Goal: Information Seeking & Learning: Learn about a topic

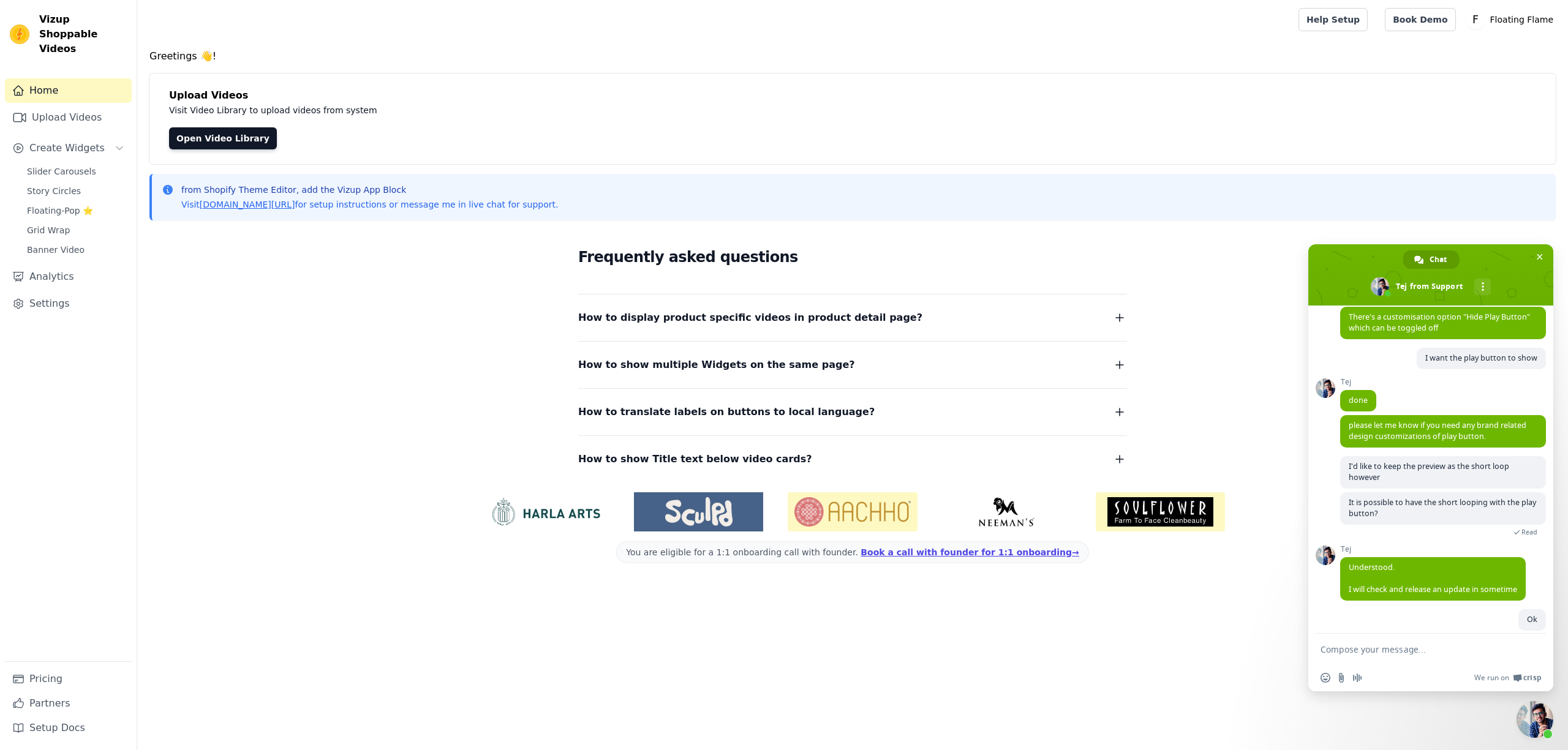
scroll to position [1010, 0]
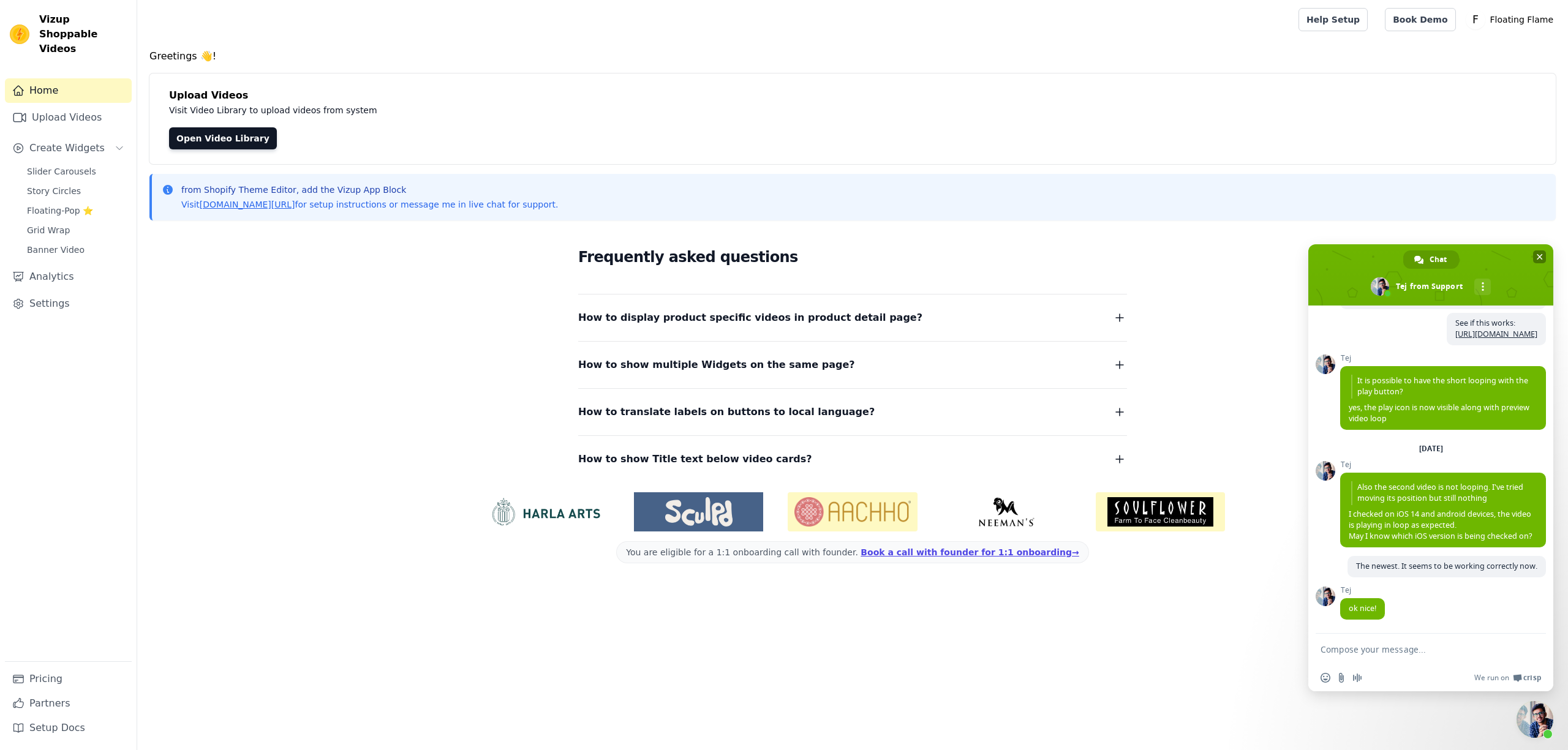
click at [1167, 255] on span "Close chat" at bounding box center [1540, 257] width 6 height 6
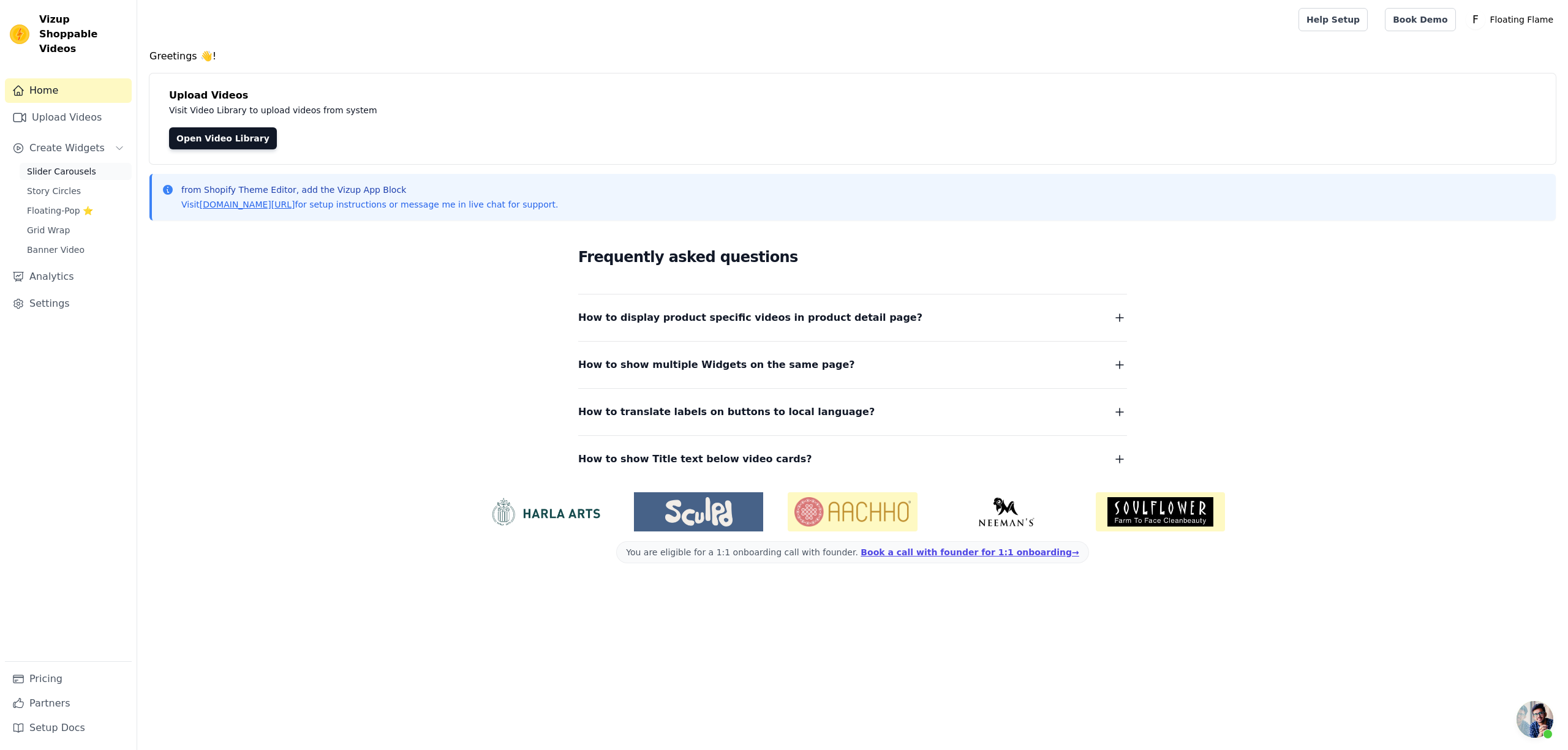
click at [50, 166] on span "Slider Carousels" at bounding box center [61, 172] width 69 height 12
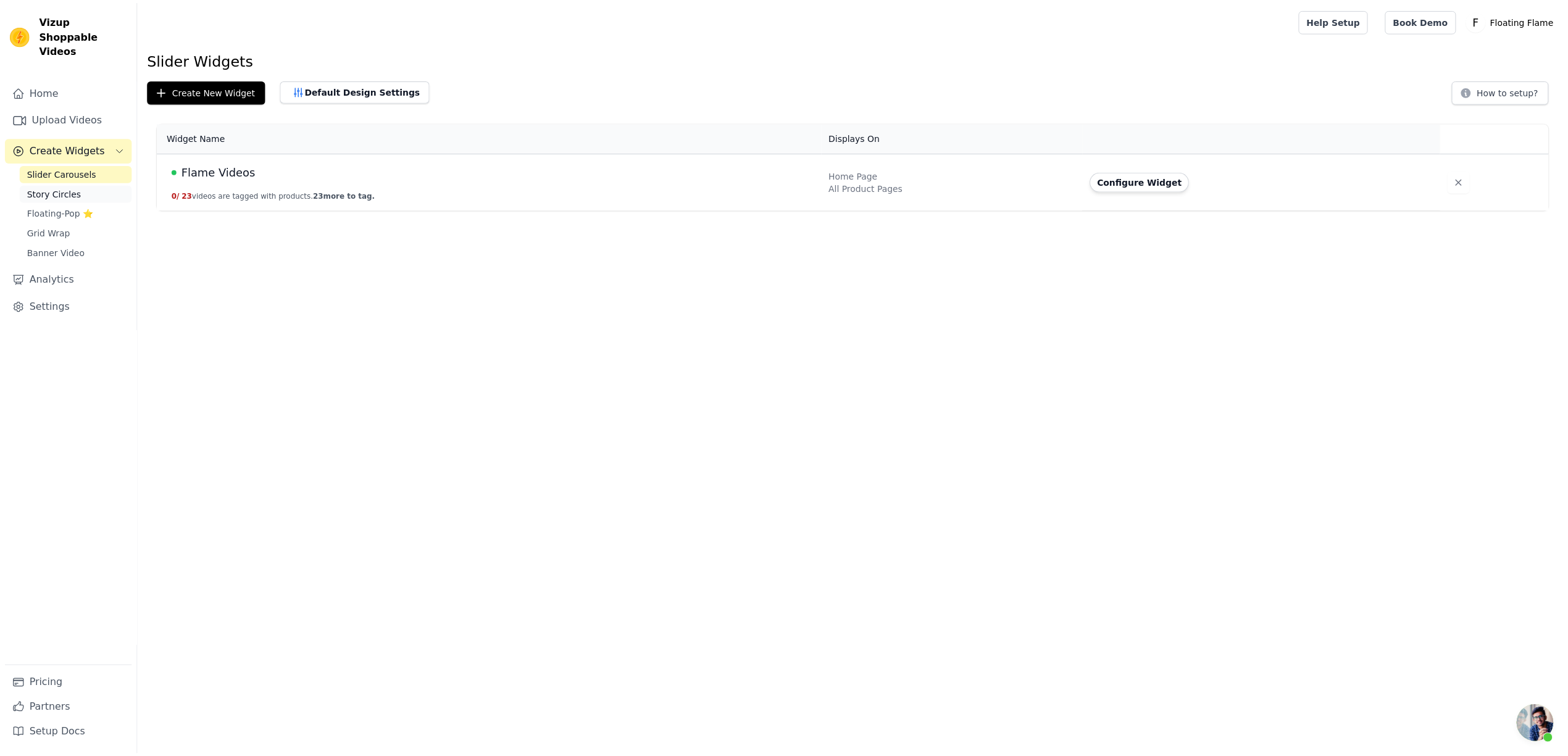
scroll to position [1018, 0]
click at [38, 266] on link "Analytics" at bounding box center [69, 278] width 128 height 24
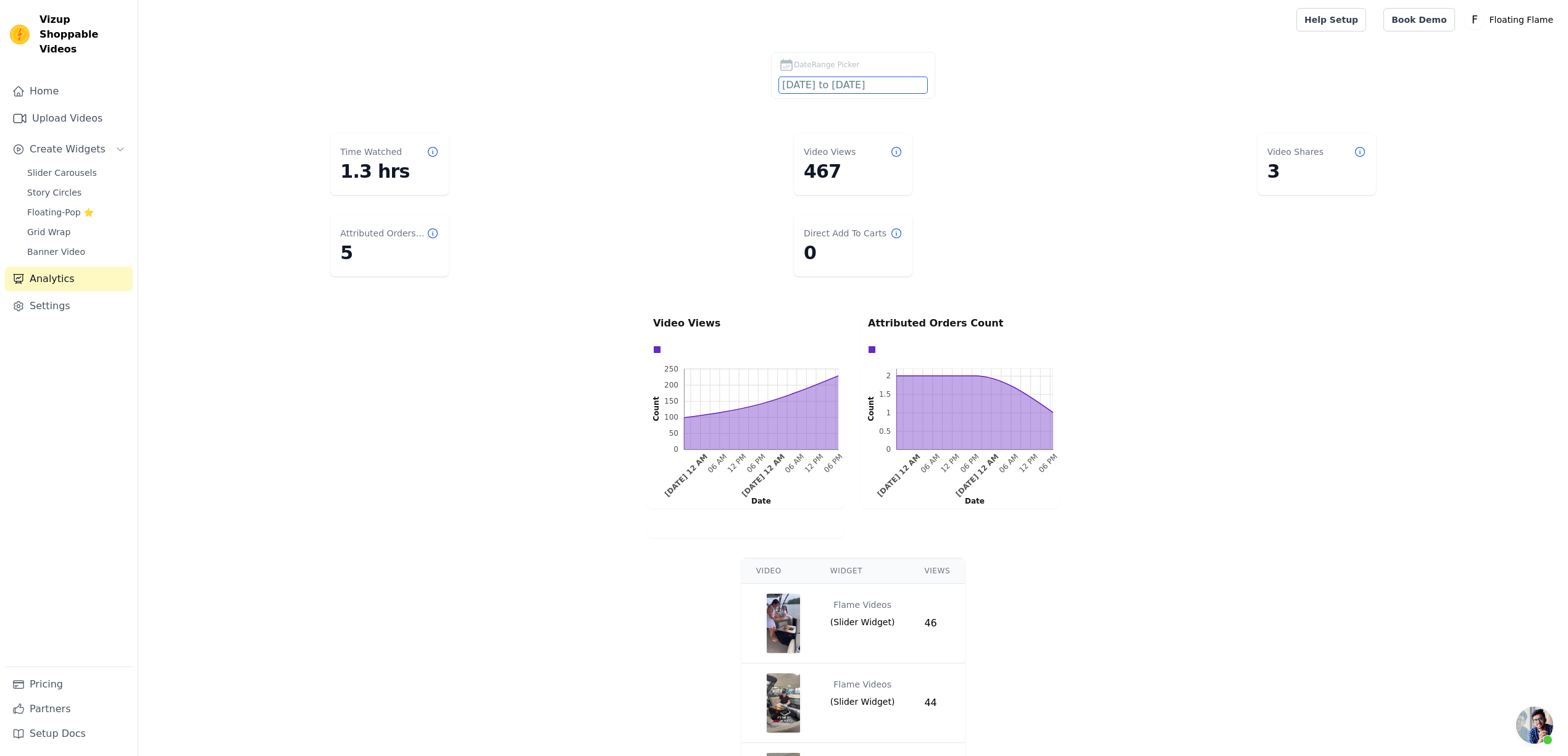
click at [917, 89] on input "[DATE] to [DATE]" at bounding box center [853, 85] width 148 height 16
click at [964, 104] on span at bounding box center [959, 106] width 21 height 21
select select "8"
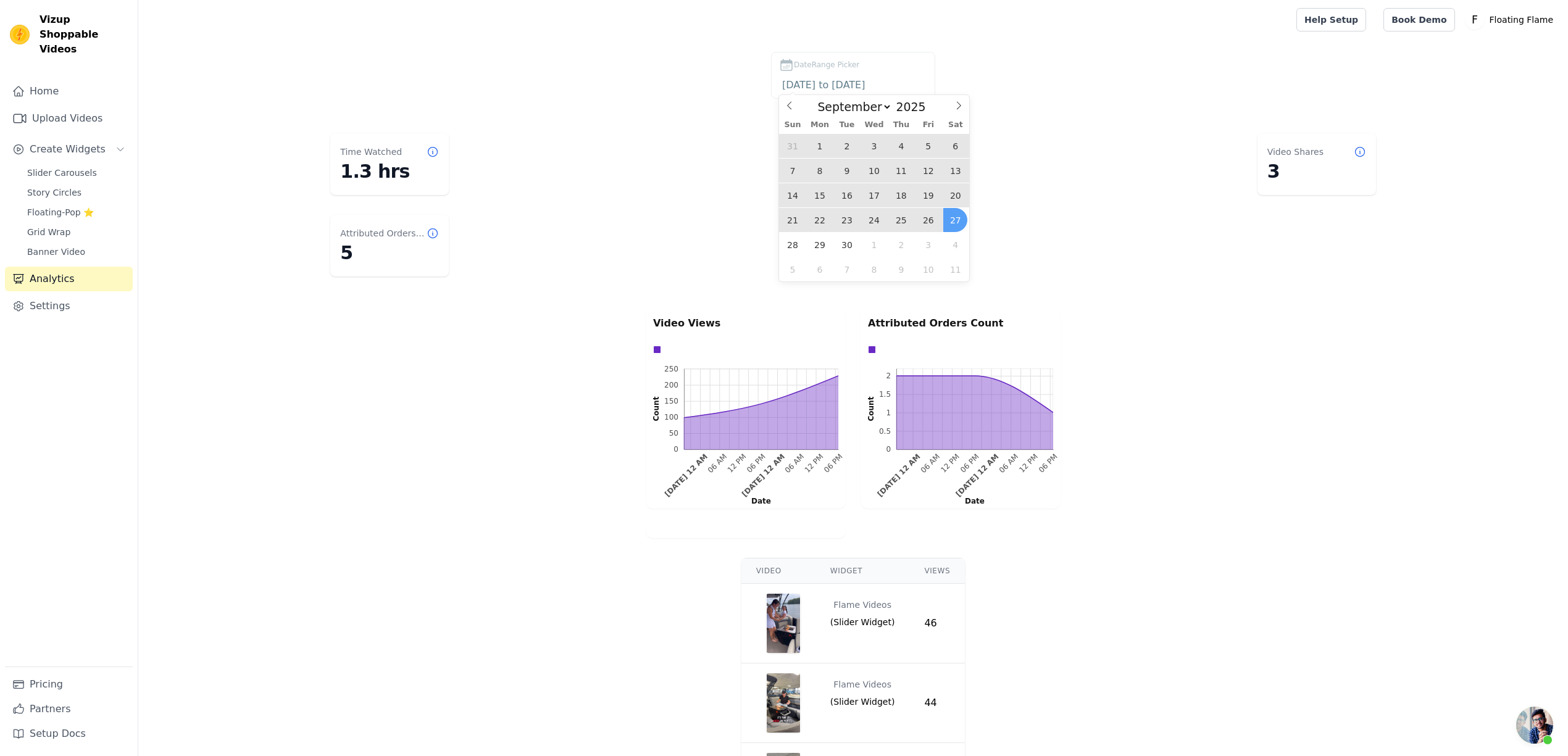
click at [928, 223] on span "26" at bounding box center [928, 220] width 24 height 24
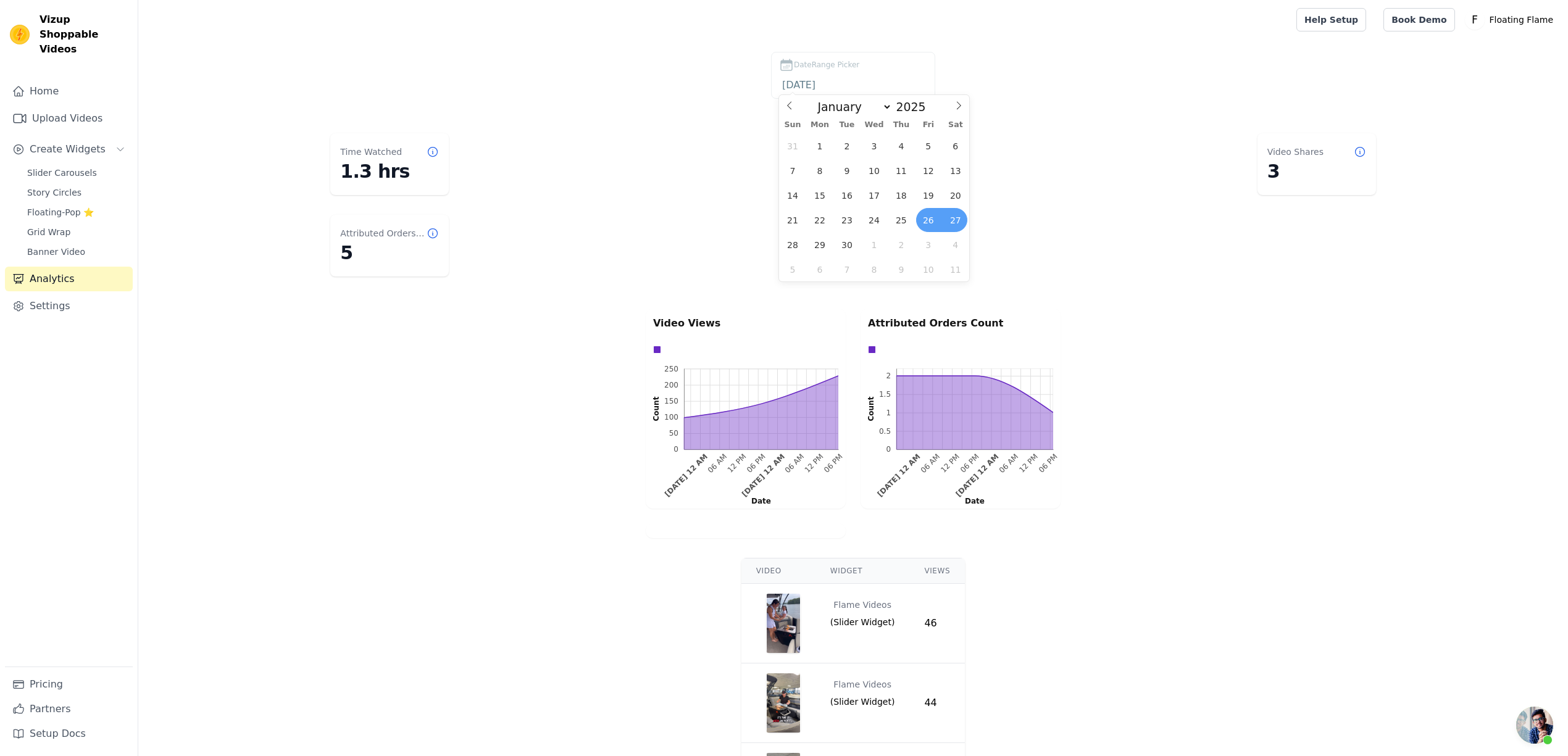
click at [956, 223] on span "27" at bounding box center [955, 220] width 24 height 24
type input "[DATE] to [DATE]"
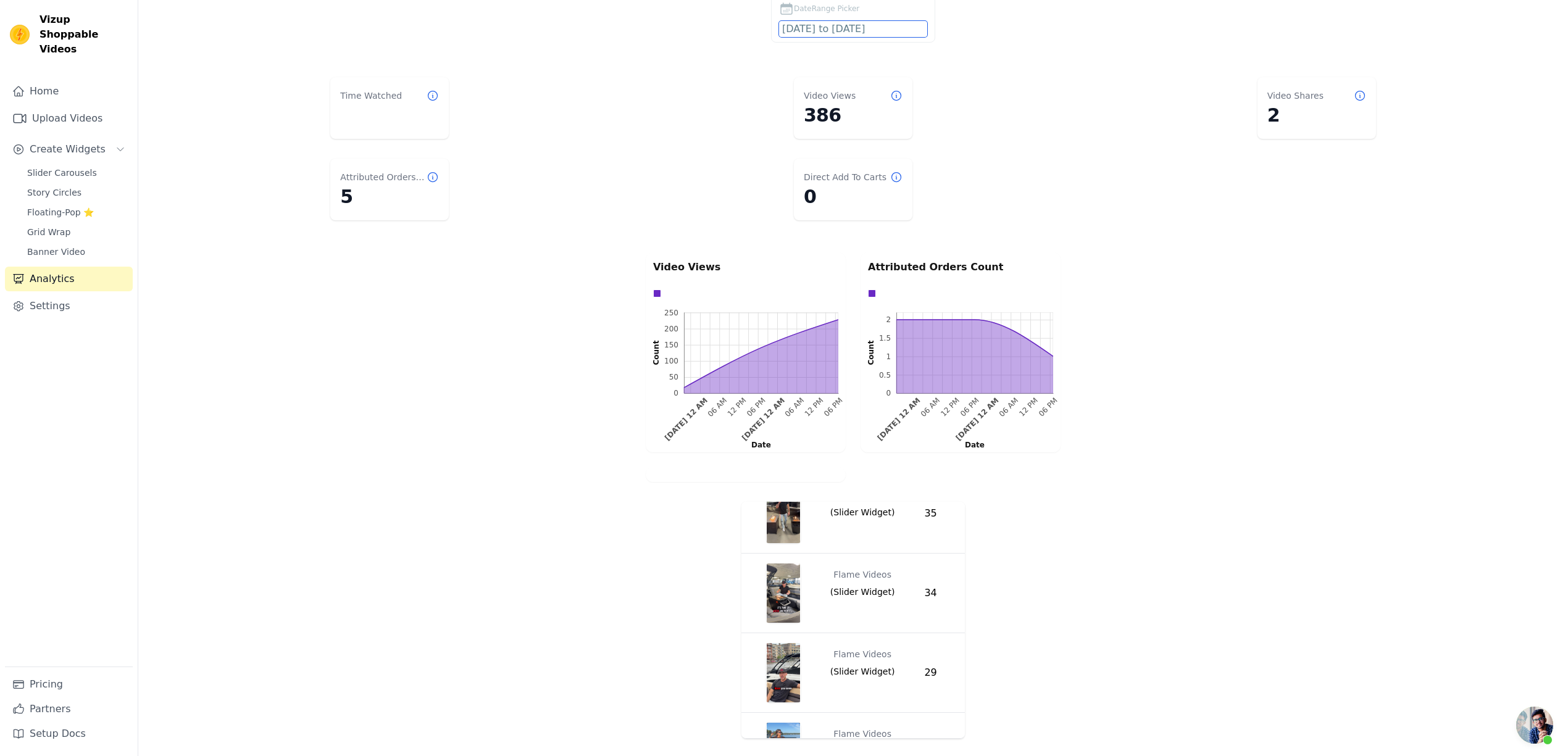
scroll to position [164, 0]
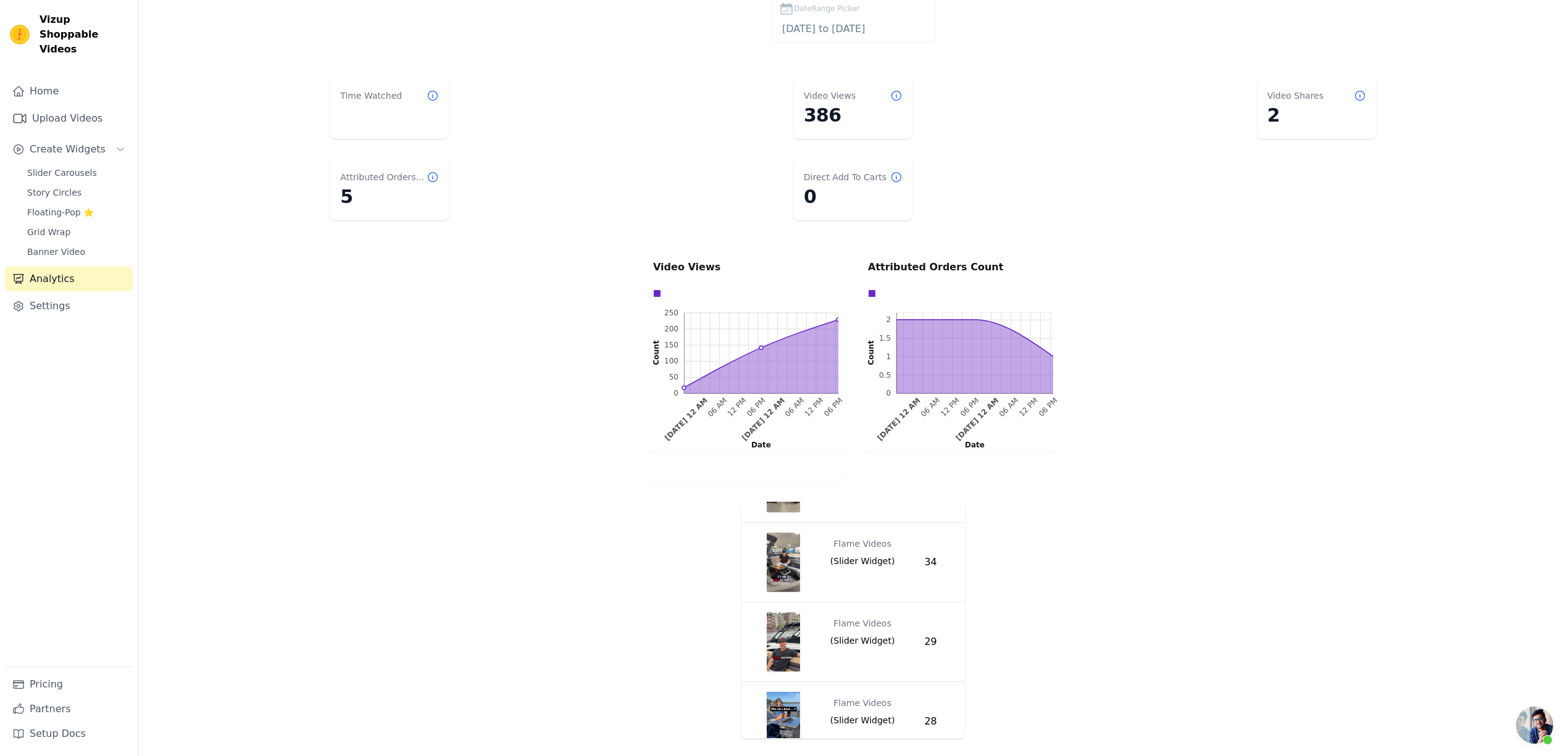
click at [836, 341] on rect at bounding box center [761, 352] width 154 height 81
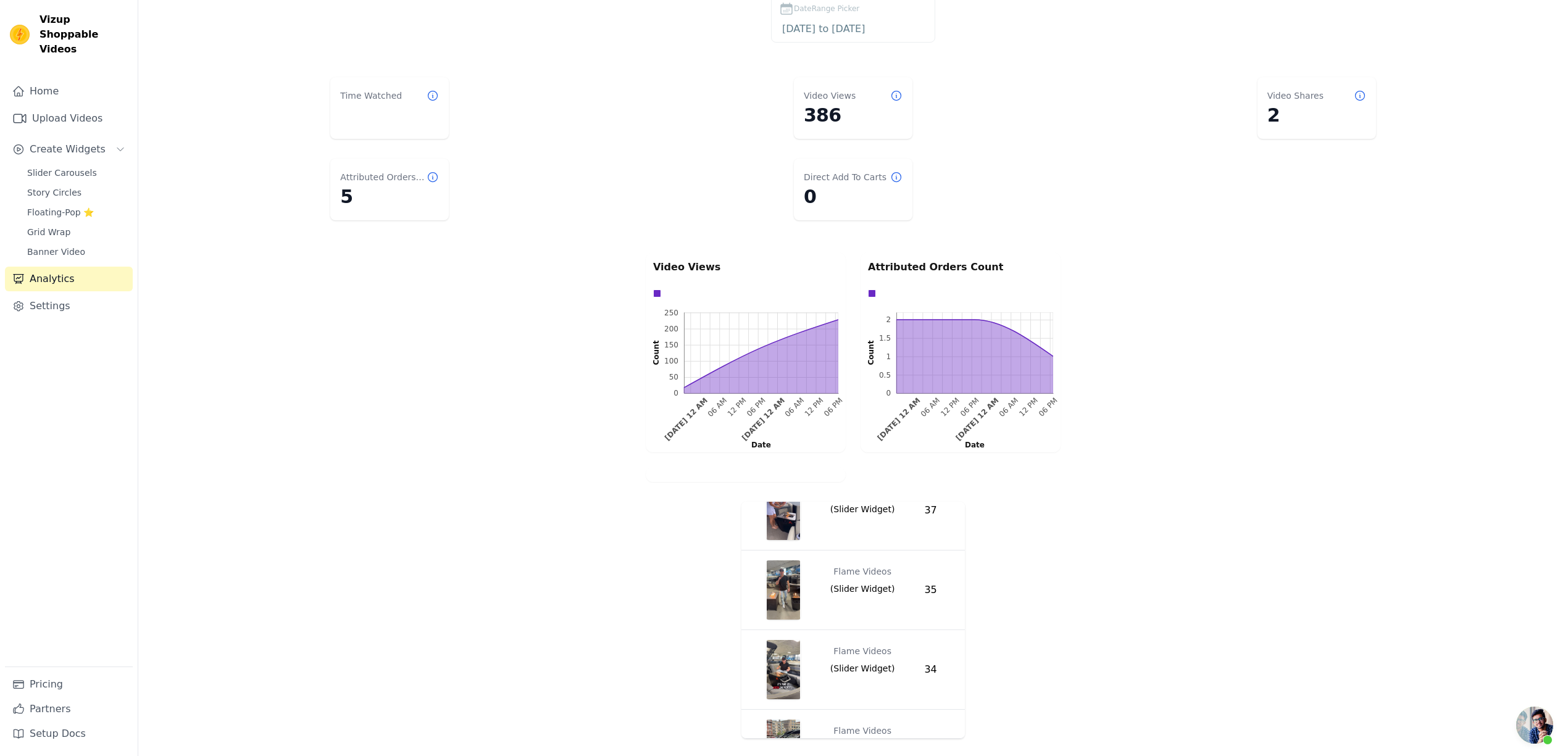
scroll to position [82, 0]
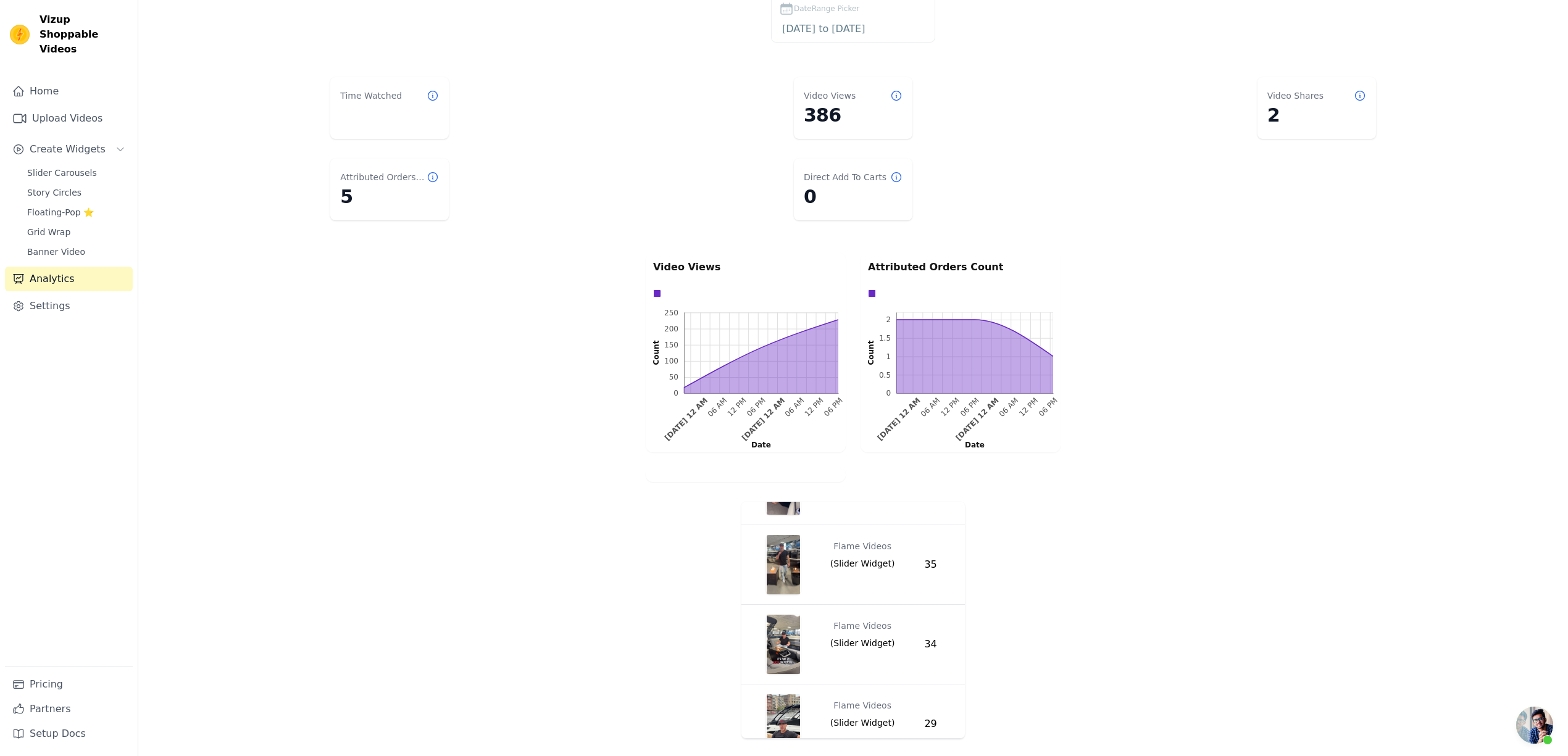
click at [784, 647] on img "button" at bounding box center [783, 644] width 34 height 59
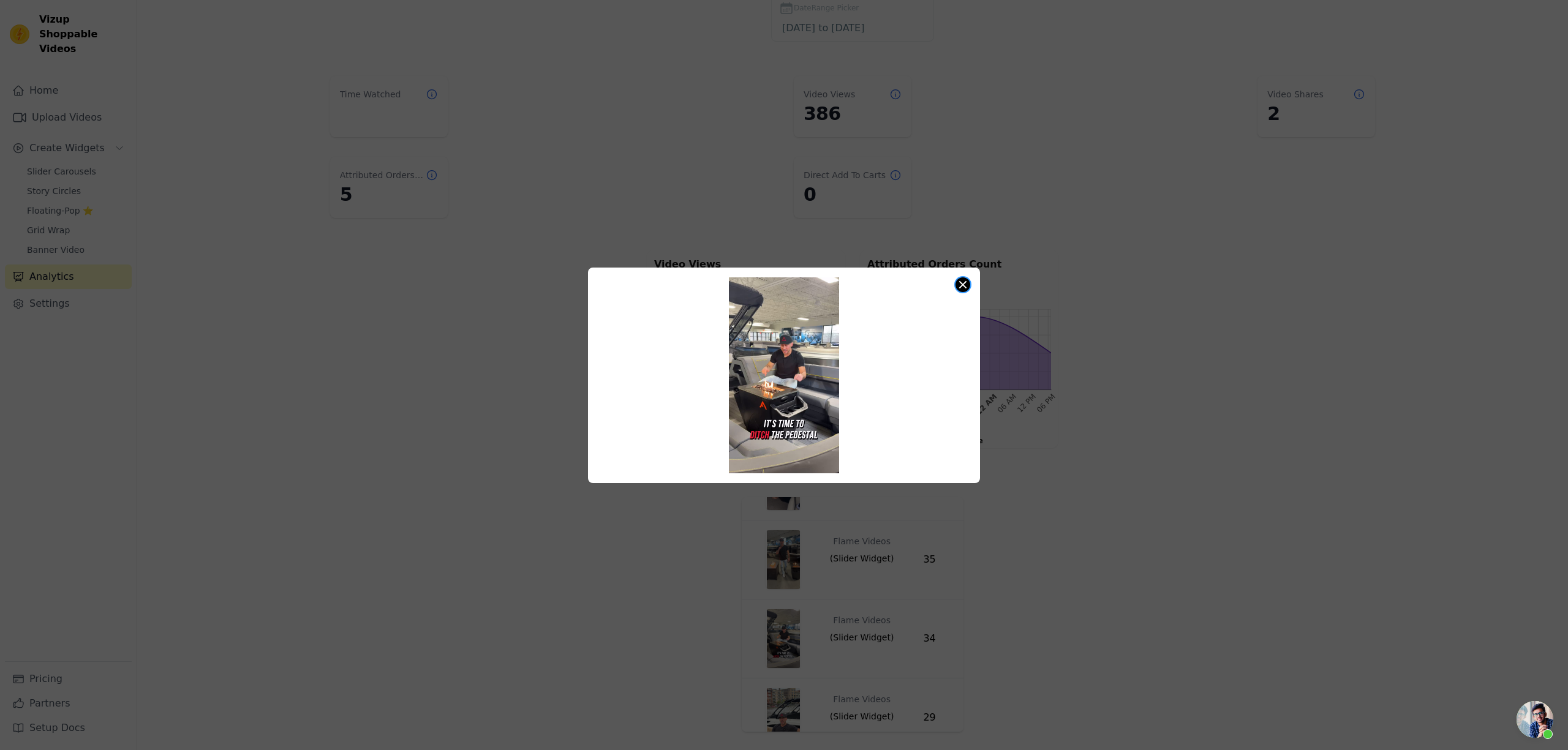
click at [969, 283] on button "Close modal" at bounding box center [963, 285] width 15 height 15
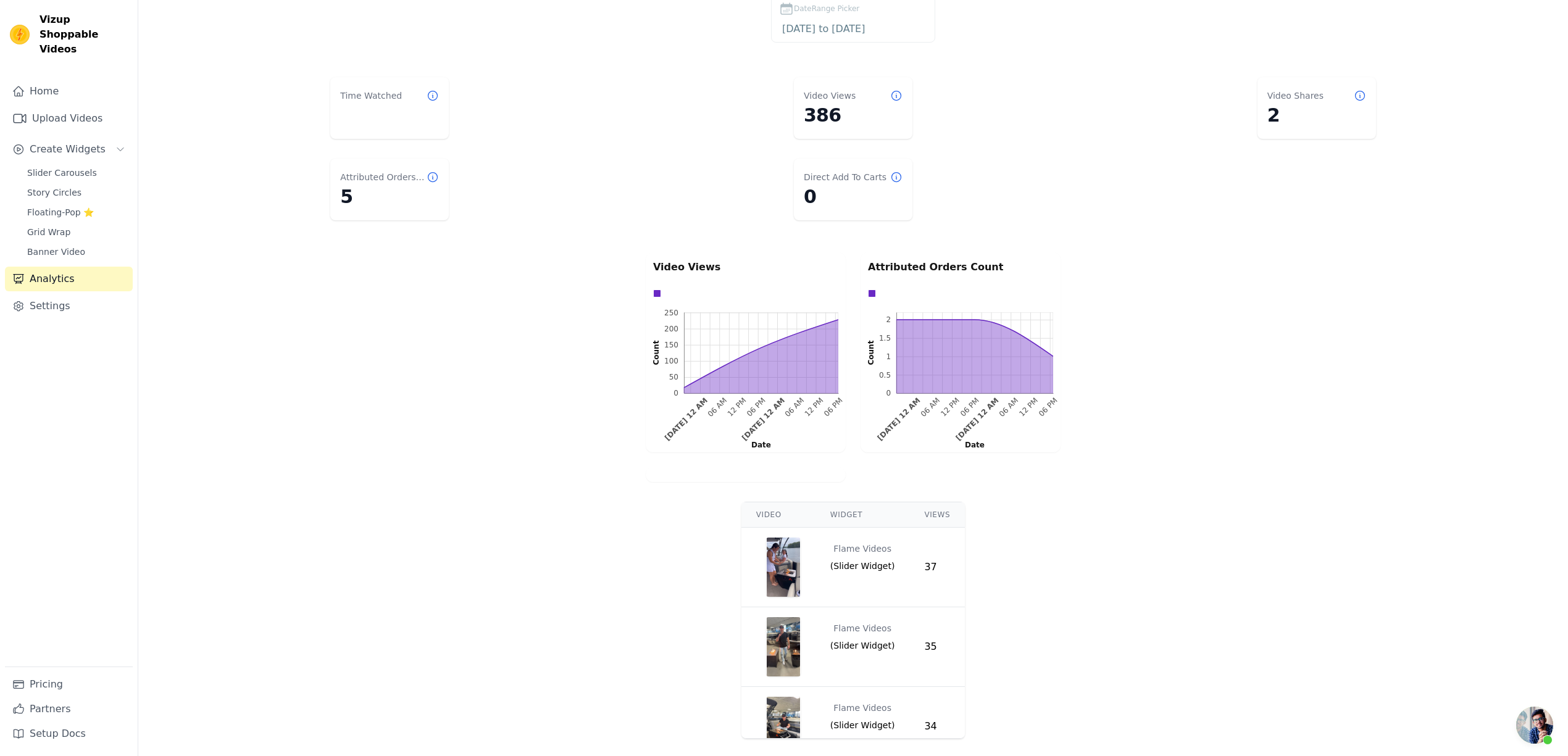
click at [781, 581] on img "button" at bounding box center [783, 567] width 34 height 59
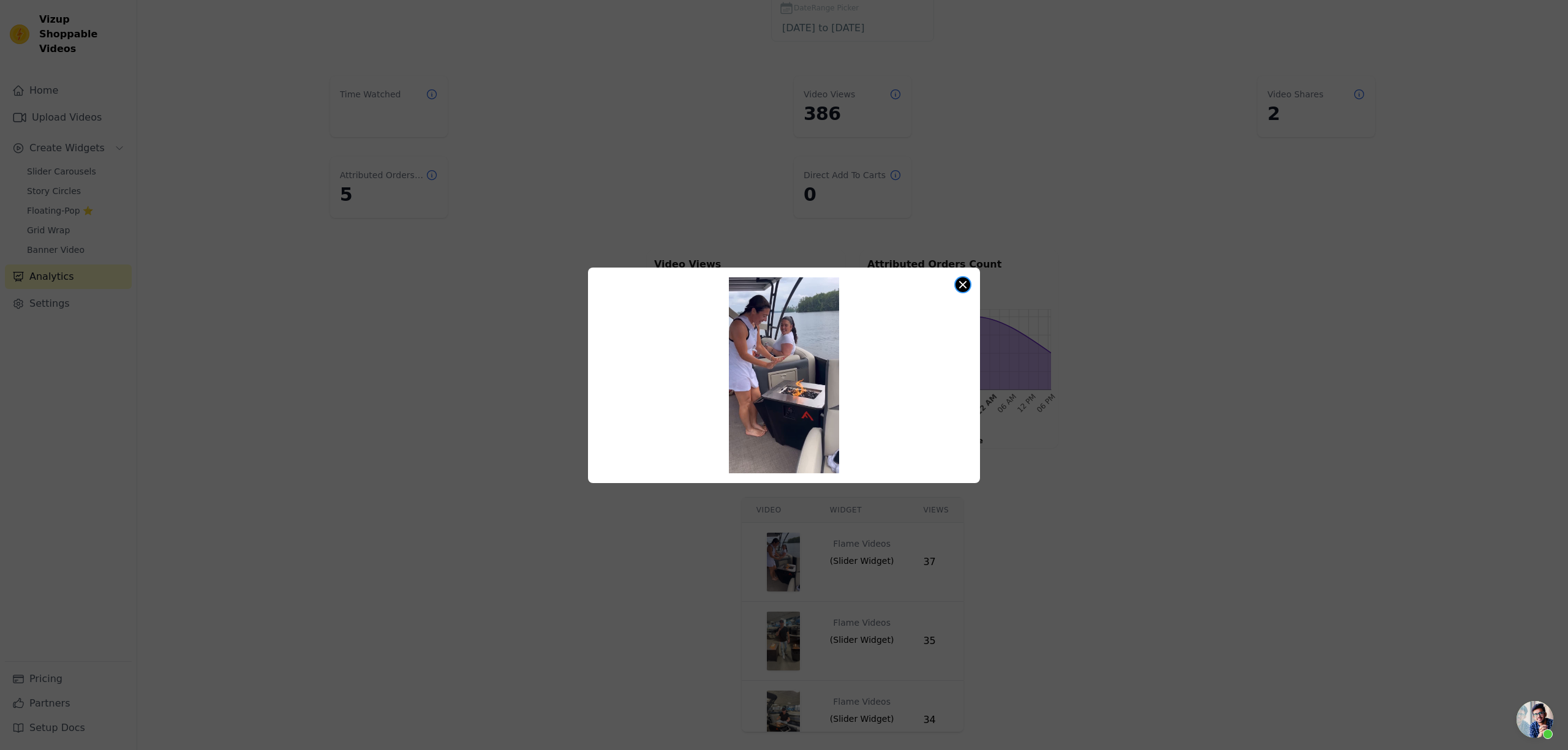
click at [962, 287] on button "Close modal" at bounding box center [963, 285] width 15 height 15
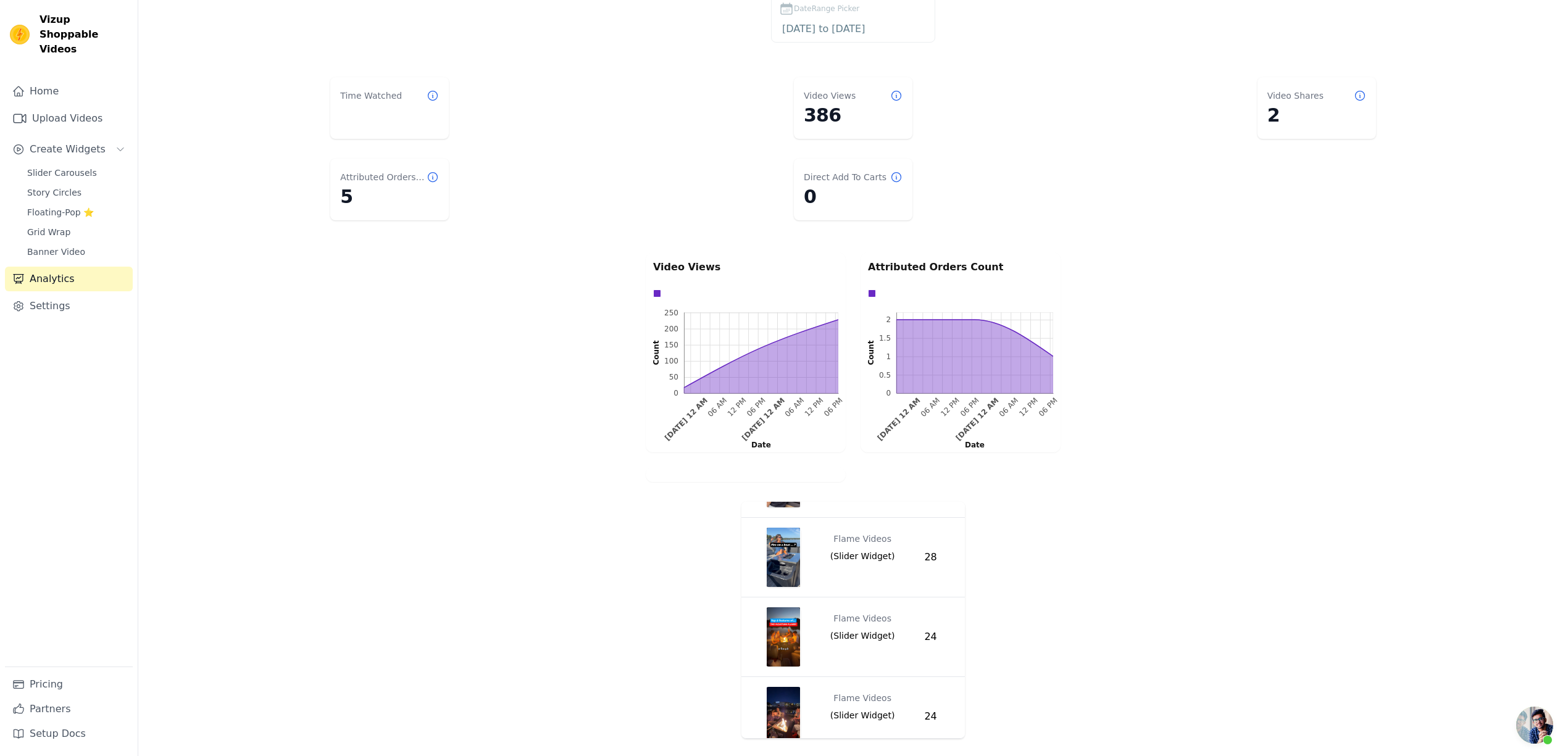
scroll to position [329, 0]
click at [1315, 495] on main "Time Watched Video Views 386 Video Shares 2 Attributed Orders Count 5 Direct Ad…" at bounding box center [853, 408] width 1430 height 672
